Goal: Obtain resource: Obtain resource

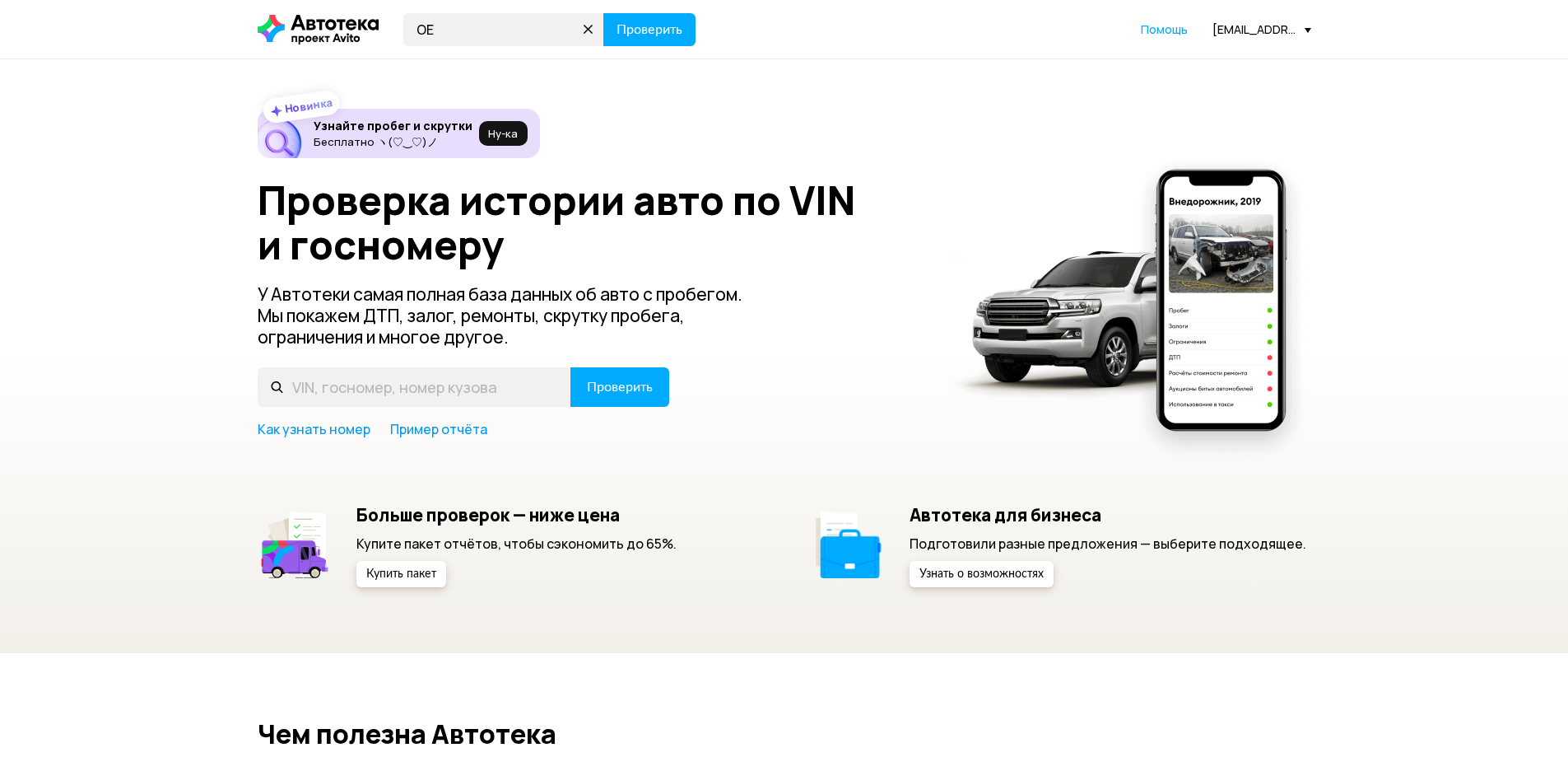
type input "О"
type input "[US_VEHICLE_IDENTIFICATION_NUMBER]"
click at [618, 29] on span "Проверить" at bounding box center [649, 29] width 65 height 13
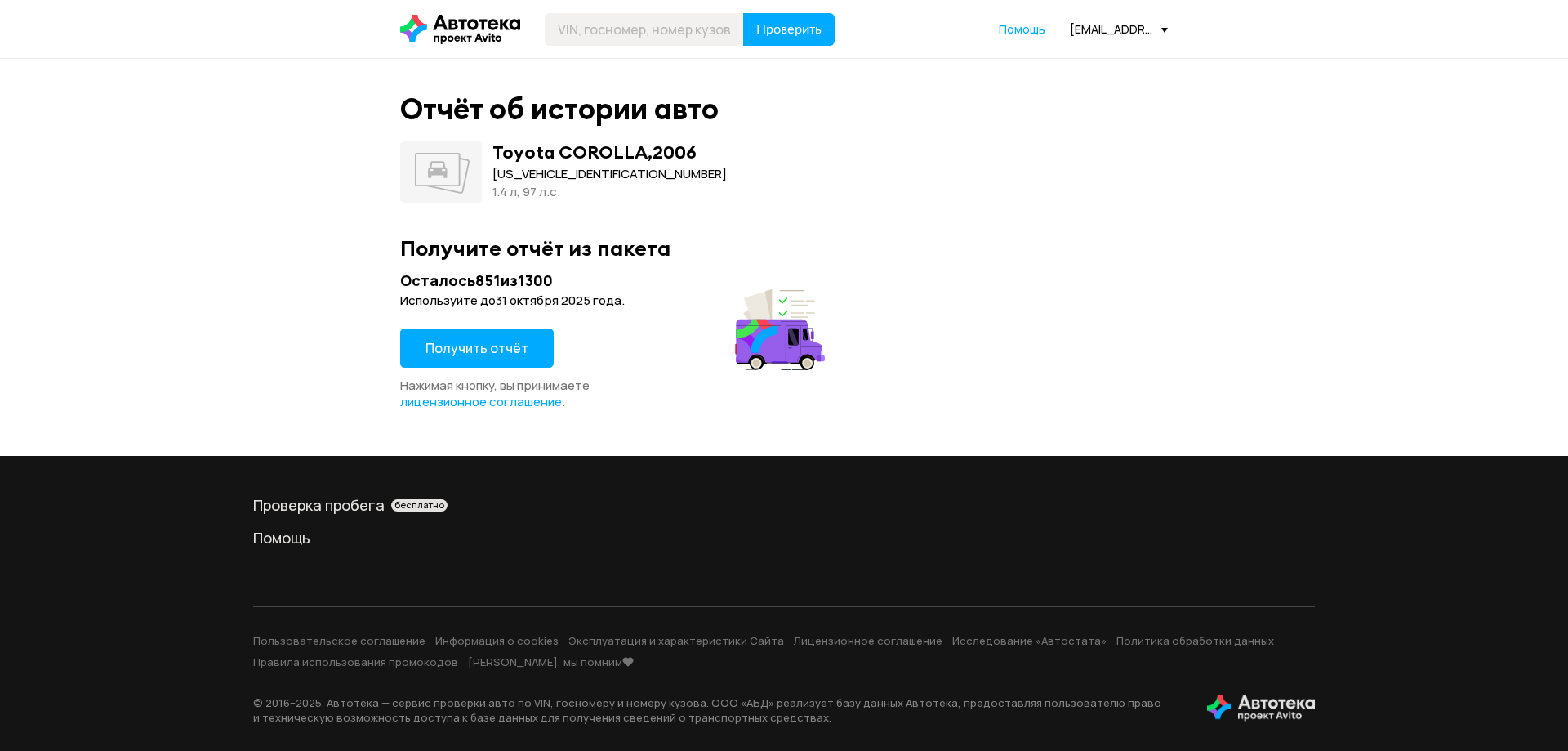
click at [496, 346] on span "Получить отчёт" at bounding box center [477, 348] width 103 height 18
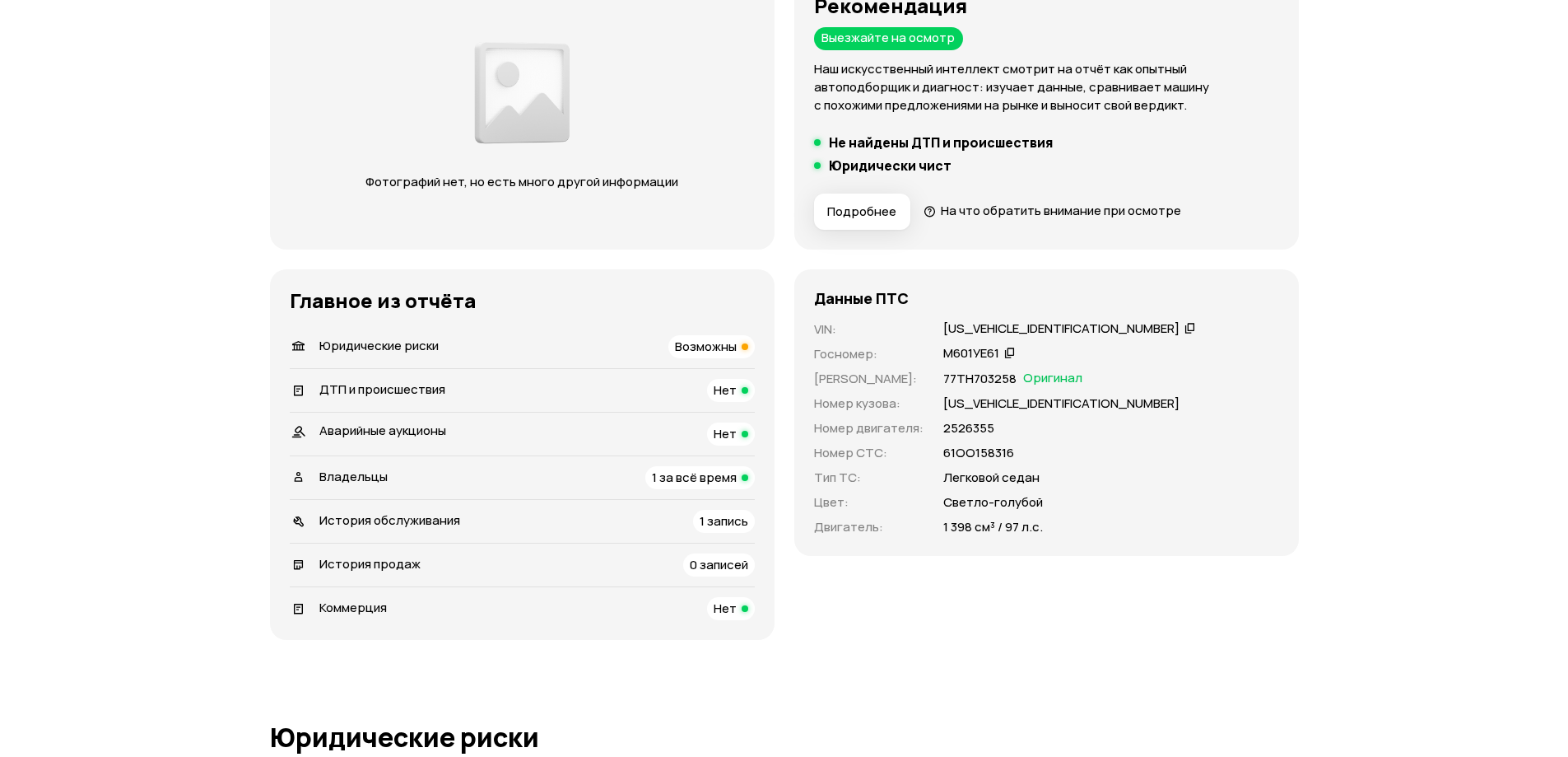
click at [714, 343] on span "Возможны" at bounding box center [705, 347] width 62 height 18
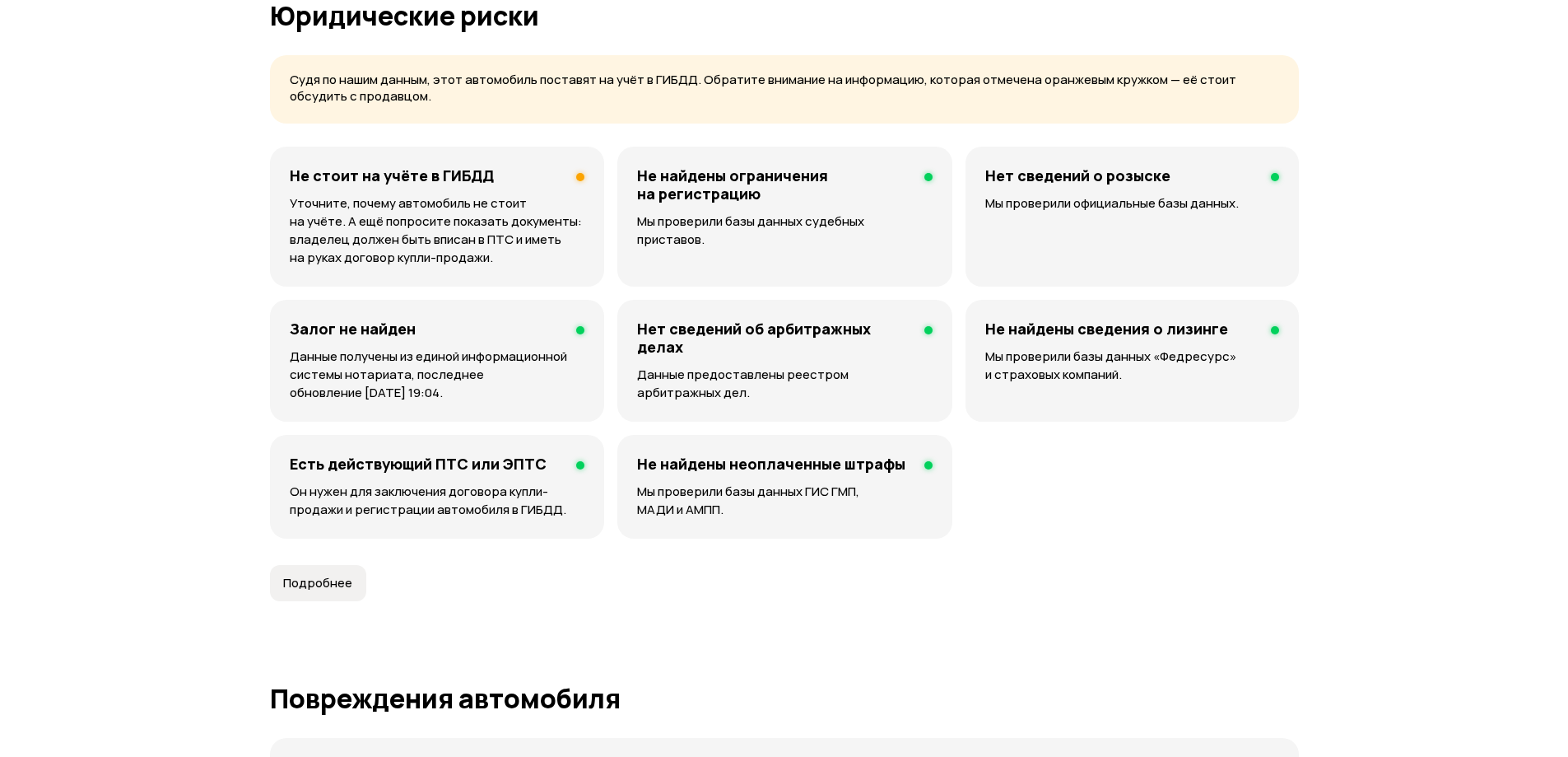
scroll to position [969, 0]
click at [438, 202] on p "Уточните, почему автомобиль не стоит на учёте. А ещё попросите показать докумен…" at bounding box center [437, 230] width 296 height 72
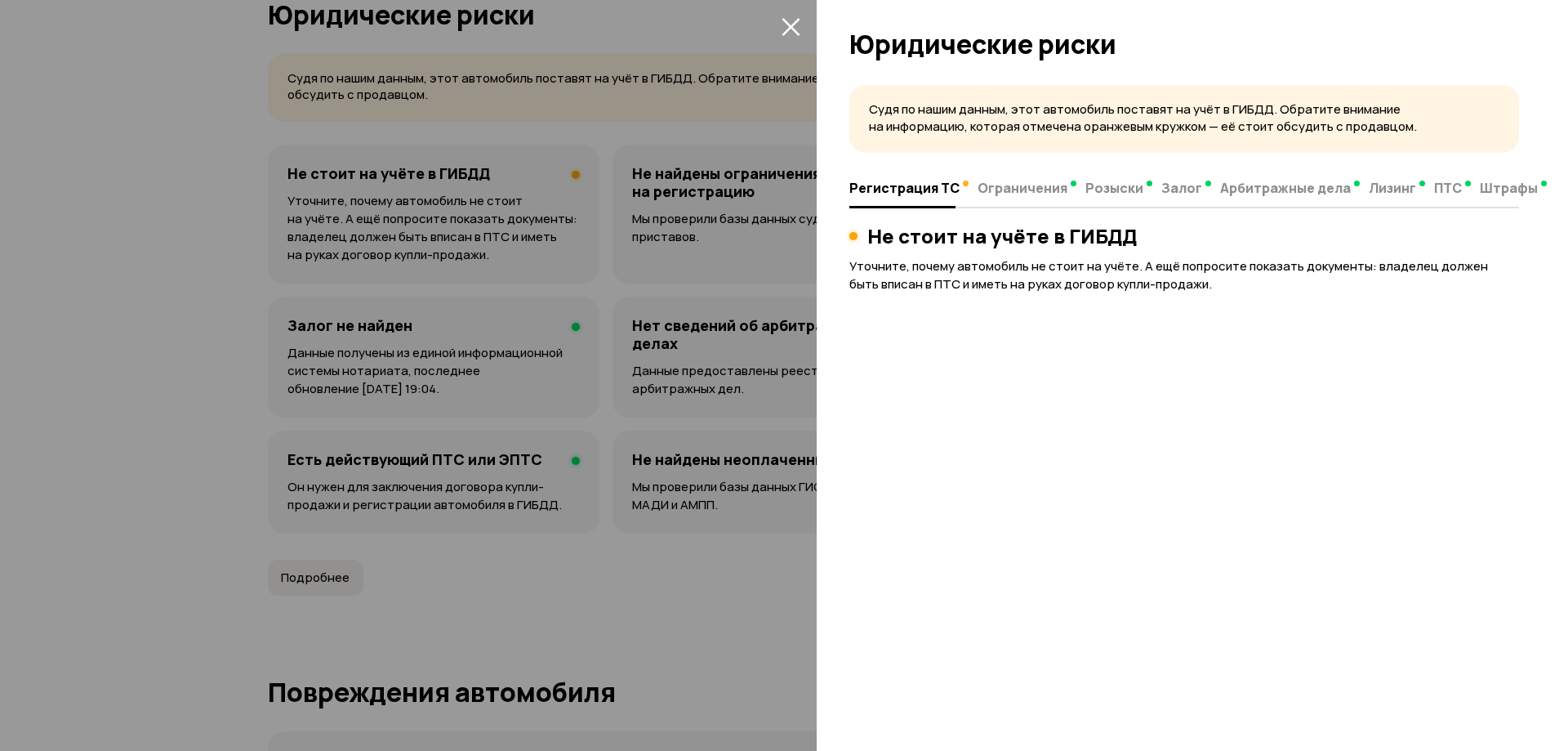
click at [787, 23] on icon "закрыть" at bounding box center [790, 27] width 18 height 18
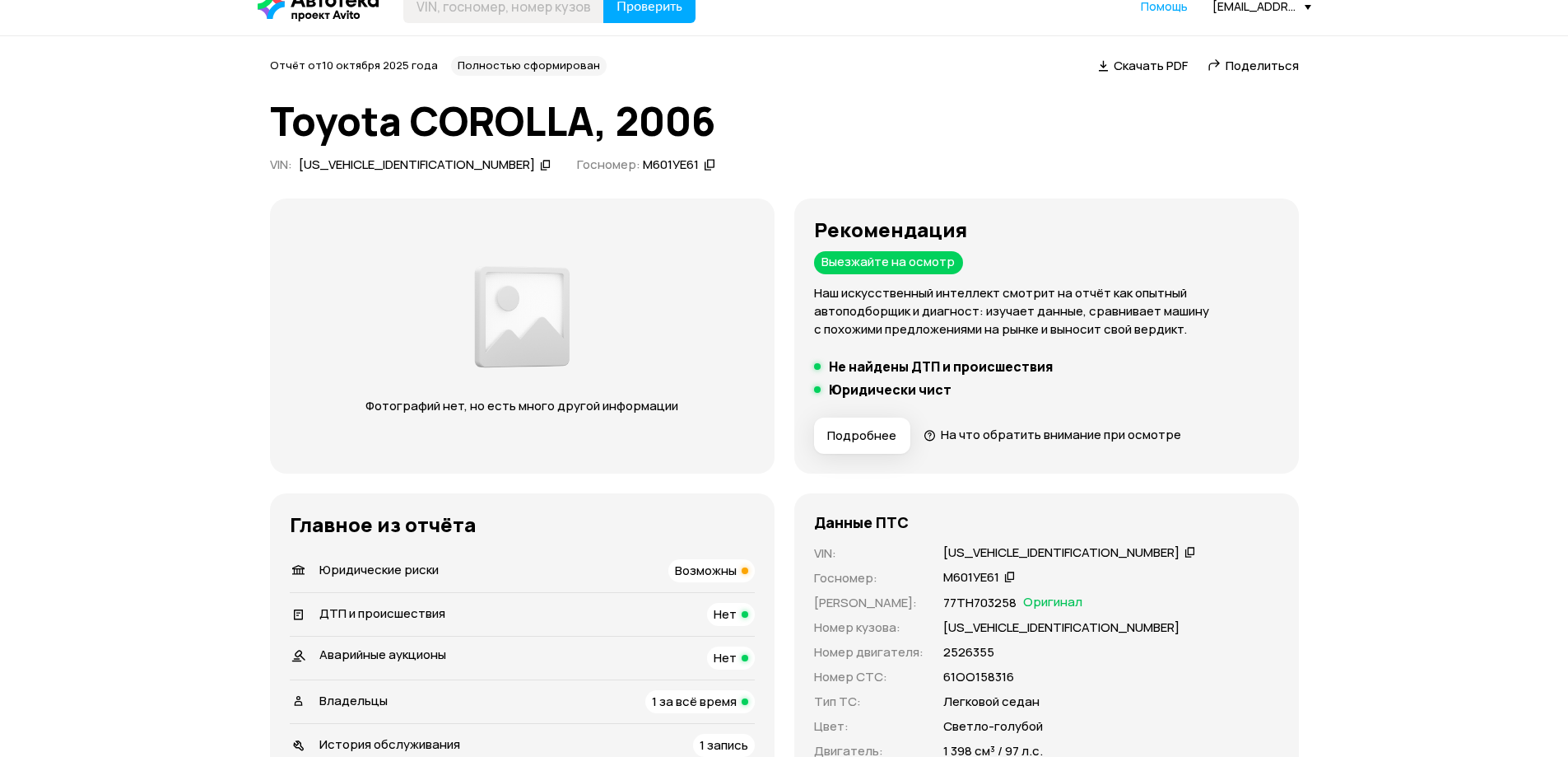
scroll to position [0, 0]
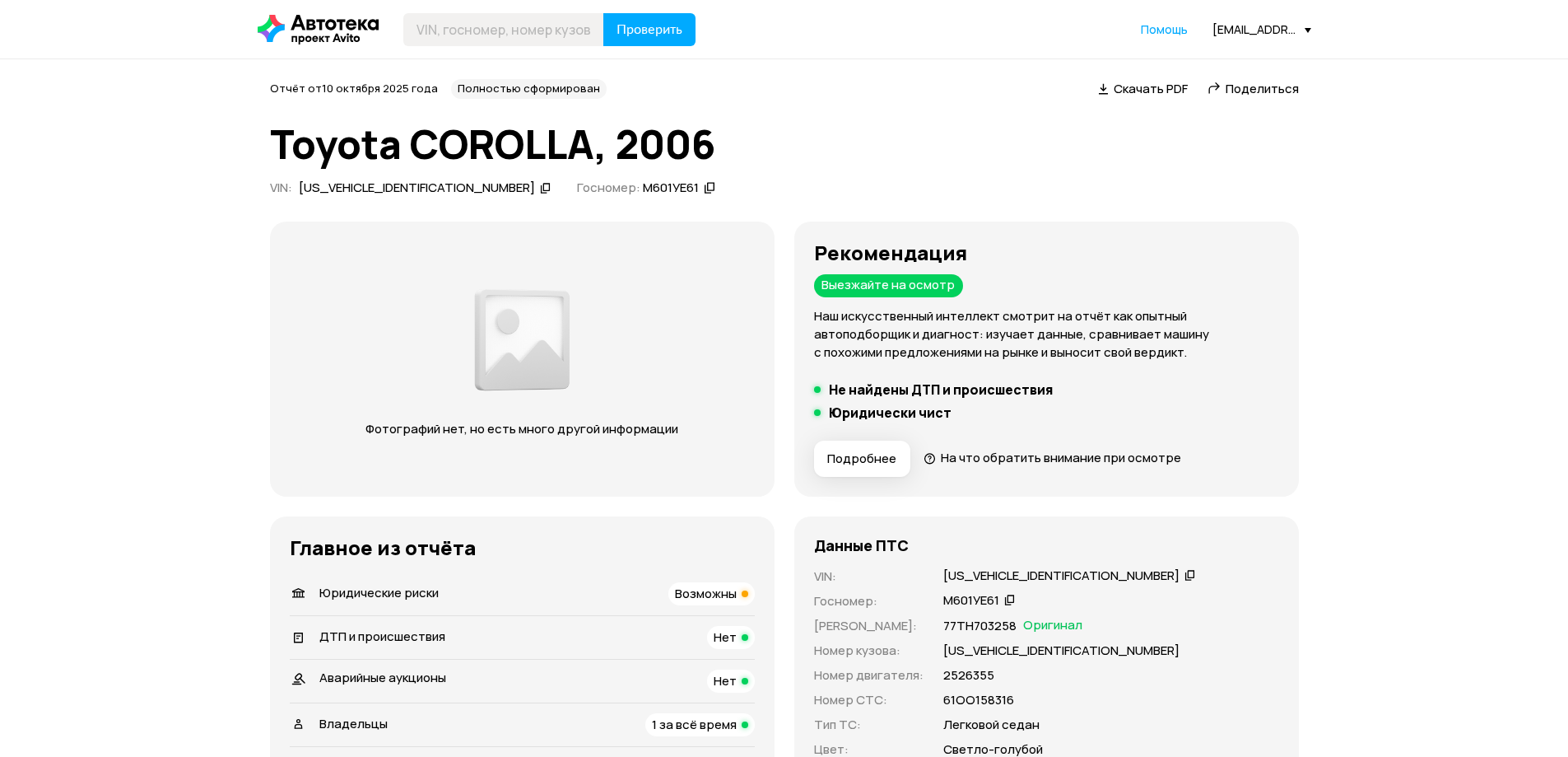
click at [1245, 91] on span "Поделиться" at bounding box center [1261, 89] width 73 height 18
